Goal: Use online tool/utility

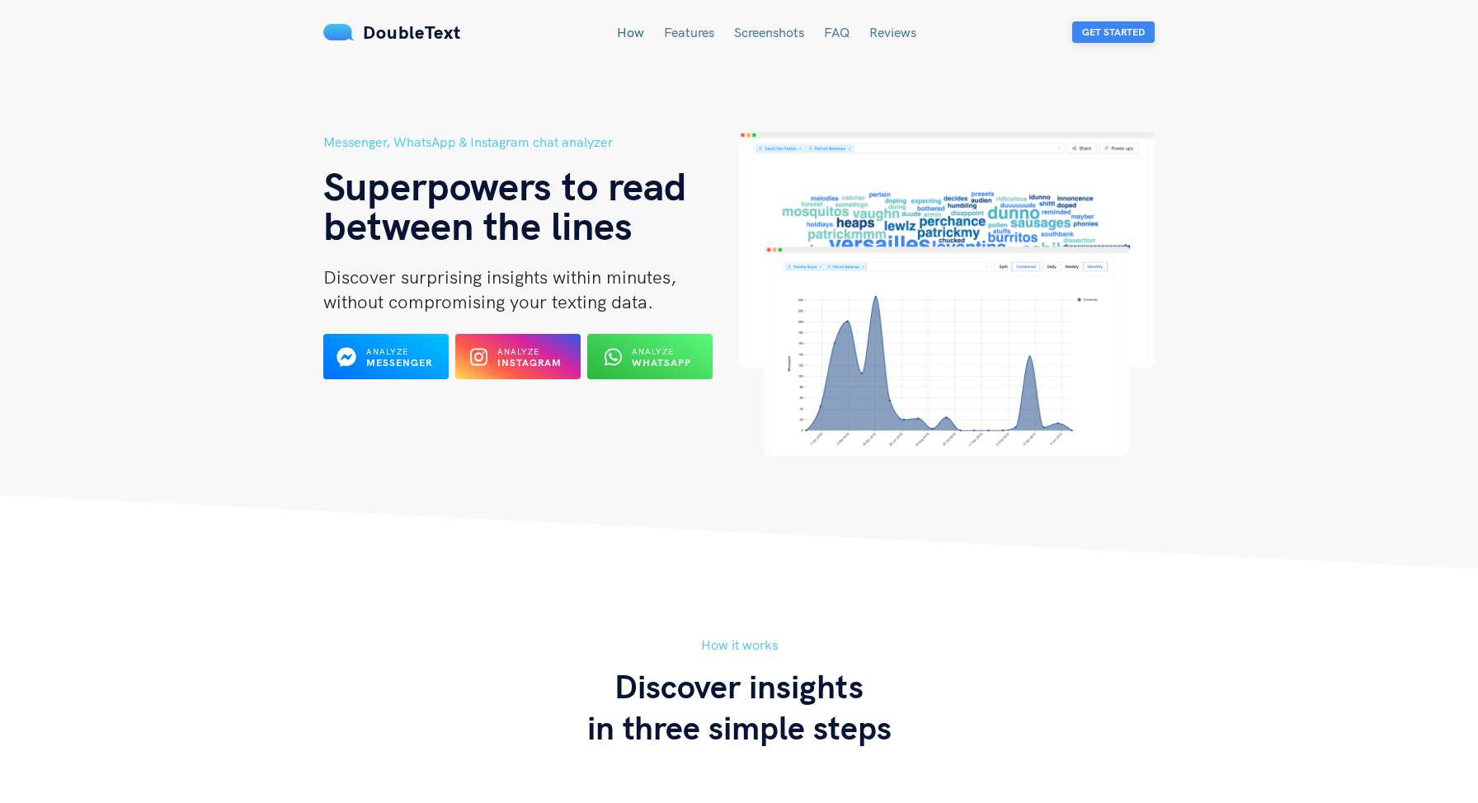
click at [1087, 33] on button "Get Started" at bounding box center [1113, 31] width 82 height 21
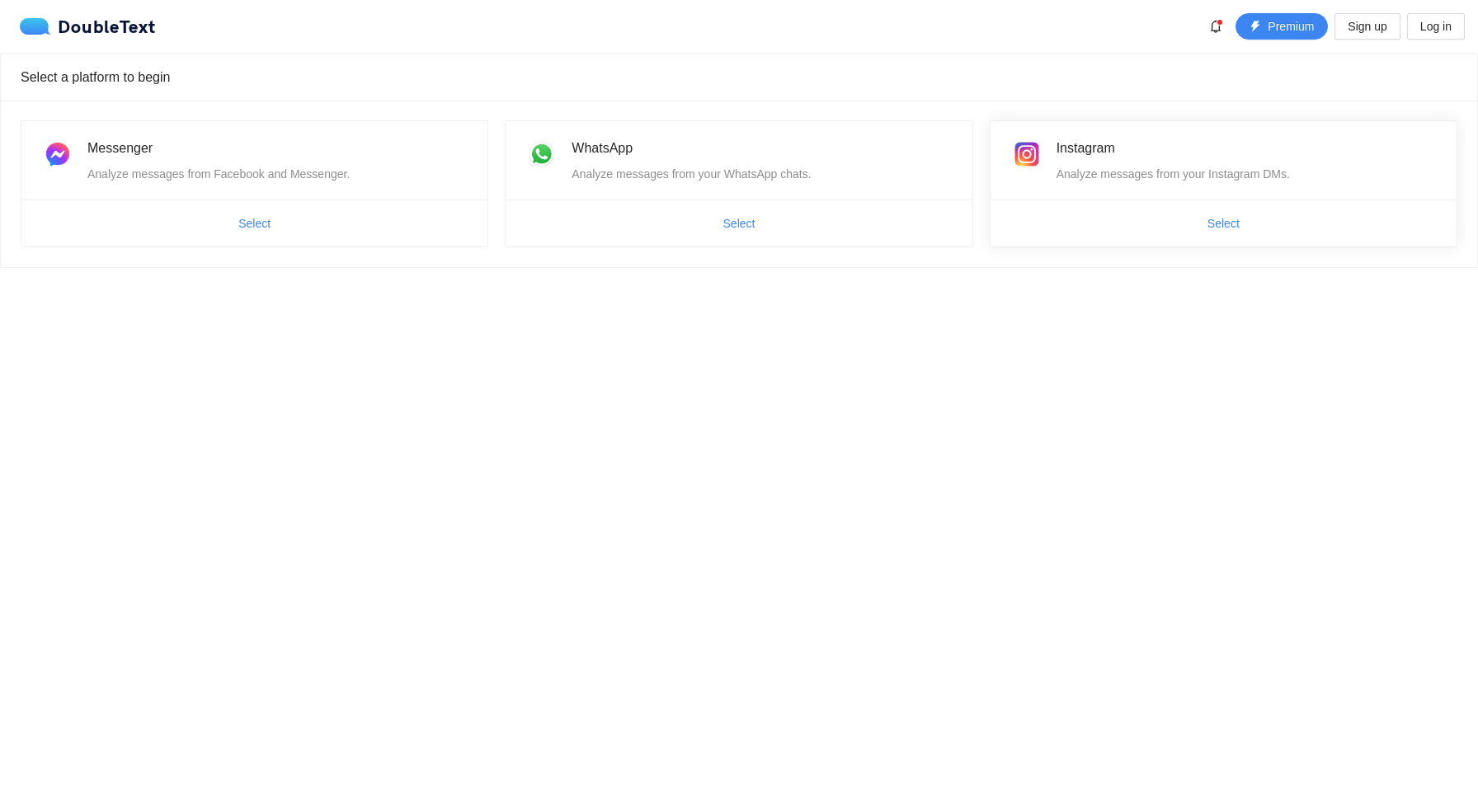
click at [1109, 187] on div "Instagram Analyze messages from your Instagram DMs." at bounding box center [1223, 160] width 466 height 78
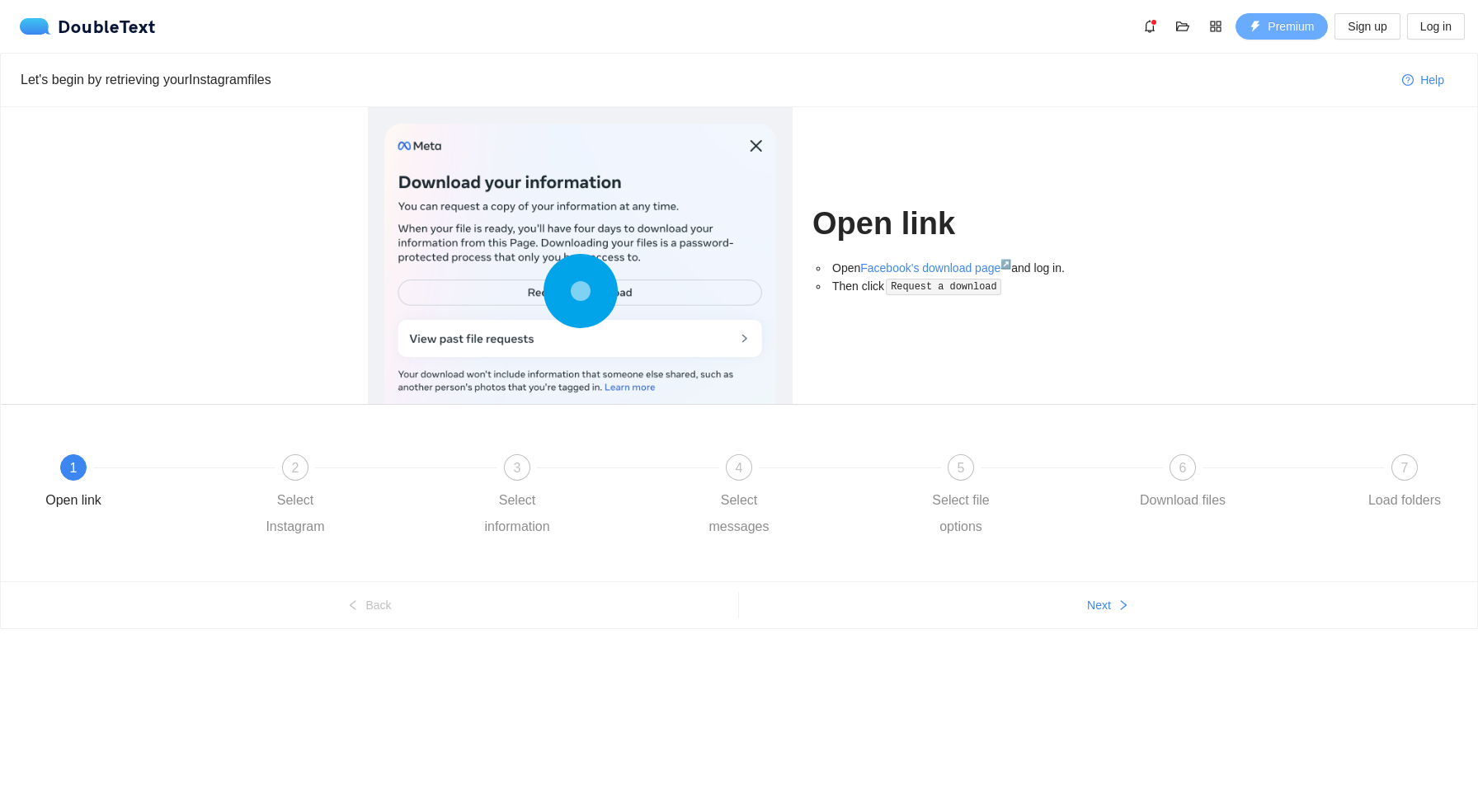
click at [1407, 477] on div "7" at bounding box center [1404, 467] width 26 height 26
